Goal: Find specific page/section: Find specific page/section

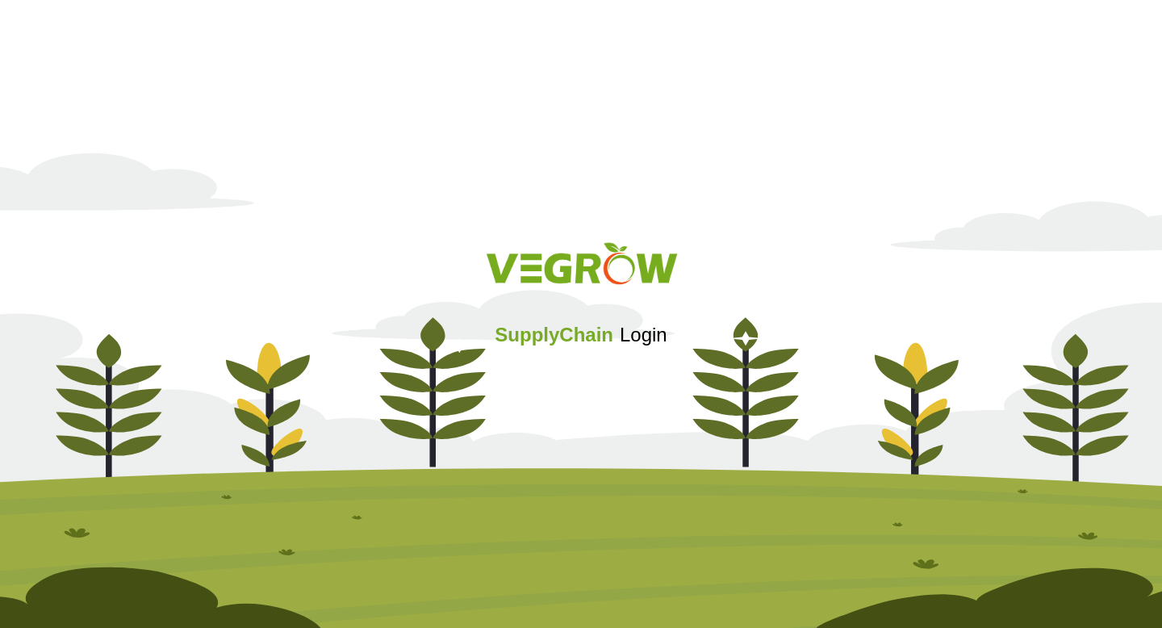
click at [609, 356] on div "SupplyChain Login" at bounding box center [581, 313] width 1162 height 193
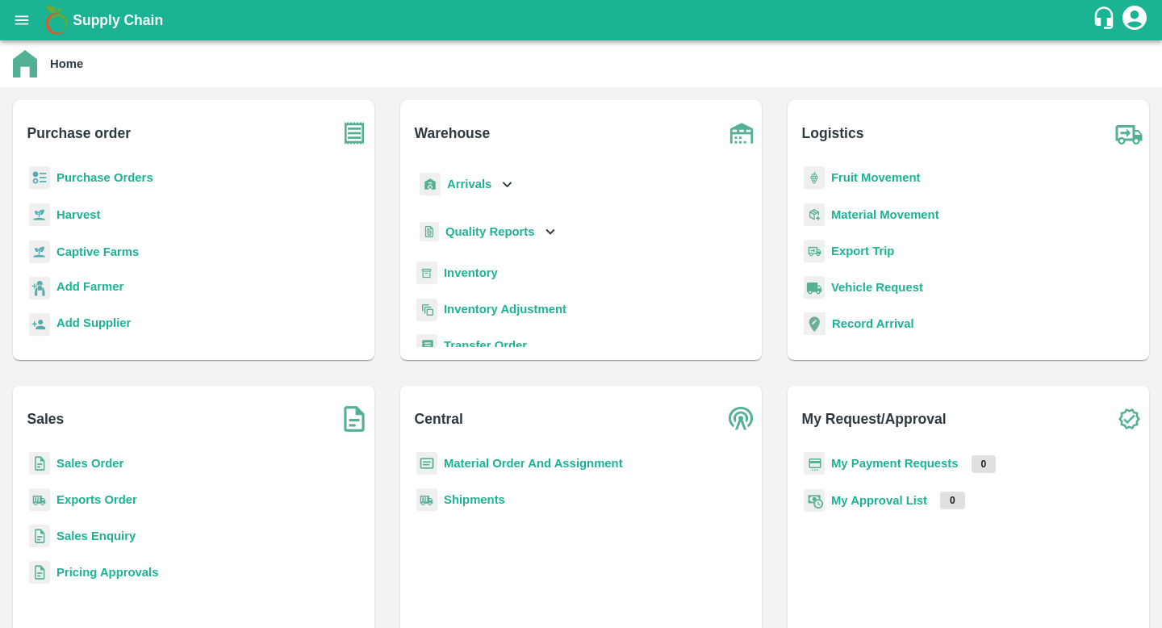
scroll to position [211, 0]
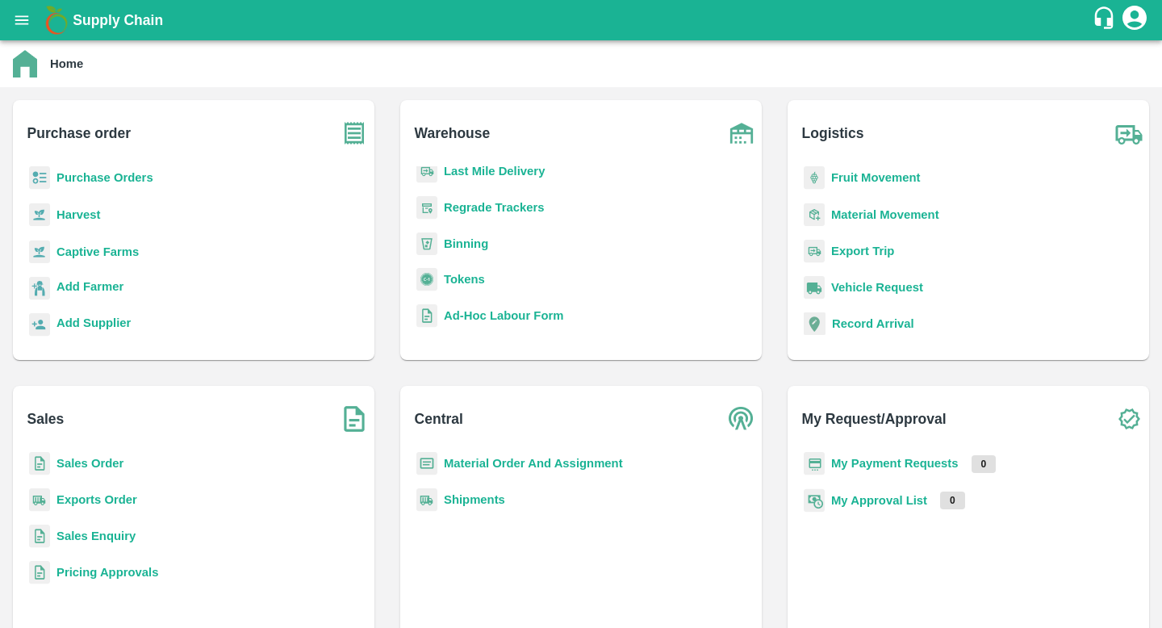
click at [123, 185] on p "Purchase Orders" at bounding box center [104, 178] width 97 height 18
click at [131, 177] on b "Purchase Orders" at bounding box center [104, 177] width 97 height 13
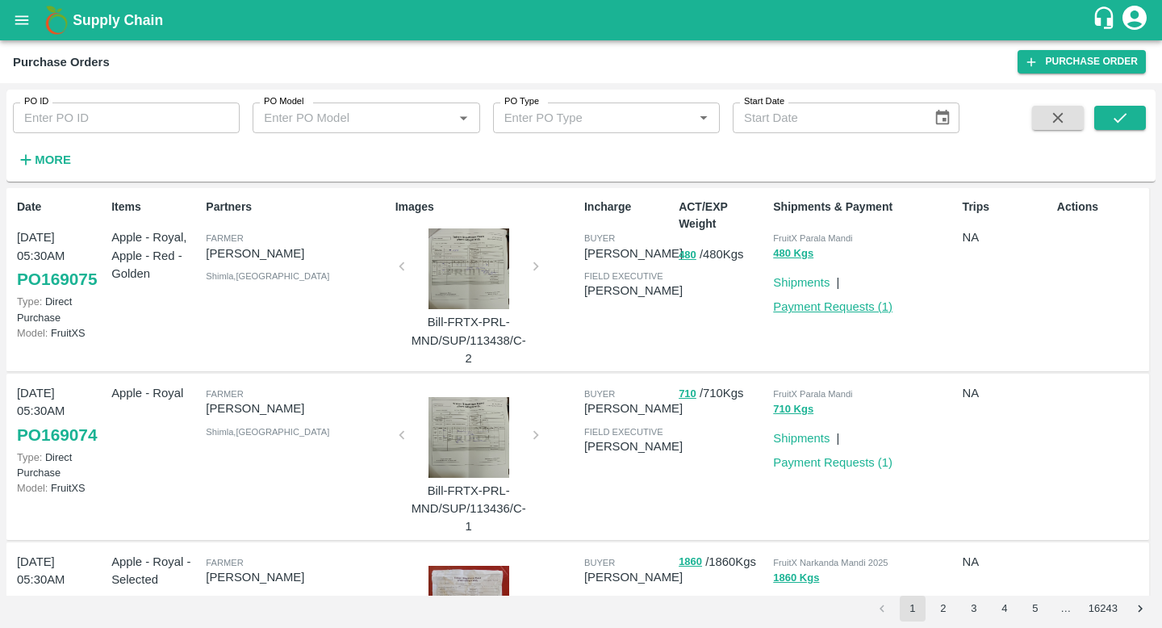
click at [832, 304] on link "Payment Requests ( 1 )" at bounding box center [832, 306] width 119 height 13
